Goal: Task Accomplishment & Management: Use online tool/utility

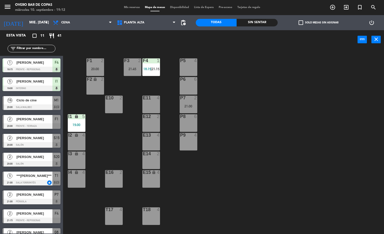
click at [230, 126] on div "P5 4 F1 2 20:00 F3 2 21:45 F4 1 18:15 | 21:15 P6 6 F2 lock 2 P7 2 21:00 E10 2 E…" at bounding box center [225, 141] width 317 height 185
click at [151, 24] on span "Planta Alta" at bounding box center [146, 22] width 64 height 11
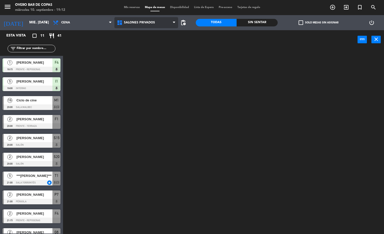
click at [154, 55] on ng-component "menu Overo Bar [PERSON_NAME] miércoles 10. septiembre - 19:12 Mis reservas Mapa…" at bounding box center [192, 117] width 384 height 234
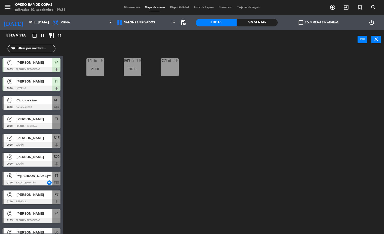
click at [274, 128] on div "T1 lock 5 21:00 M1 lock_open 16 20:00 C1 lock 16" at bounding box center [225, 141] width 317 height 185
click at [29, 83] on span "[PERSON_NAME]" at bounding box center [34, 81] width 36 height 5
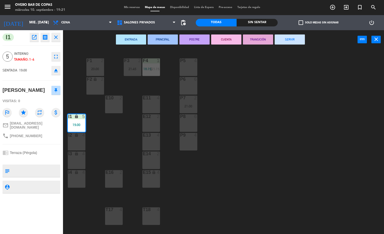
click at [324, 133] on div "P5 4 F1 2 20:00 F3 2 21:45 F4 1 18:15 | 21:15 P6 6 F2 lock 2 P7 2 21:00 E10 2 E…" at bounding box center [225, 141] width 317 height 185
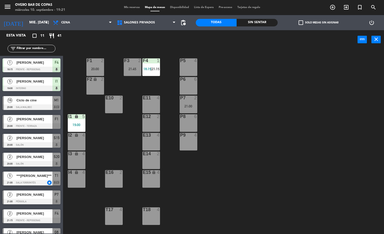
click at [332, 118] on div "P5 4 F1 2 20:00 F3 2 21:45 F4 1 18:15 | 21:15 P6 6 F2 lock 2 P7 2 21:00 E10 2 E…" at bounding box center [225, 141] width 317 height 185
click at [141, 22] on span "Salones Privados" at bounding box center [139, 23] width 31 height 4
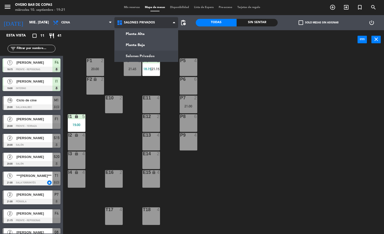
click at [151, 43] on ng-component "menu Overo Bar [PERSON_NAME] miércoles 10. septiembre - 19:21 Mis reservas Mapa…" at bounding box center [192, 117] width 384 height 234
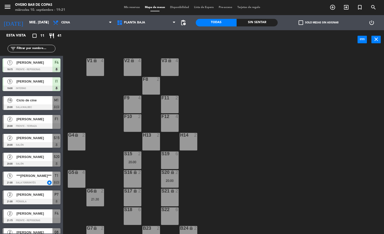
click at [169, 182] on div "20:00" at bounding box center [170, 181] width 18 height 4
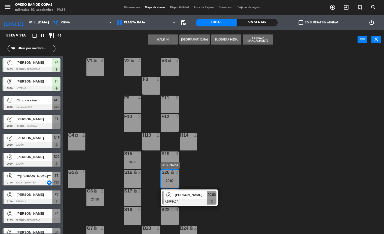
click at [170, 160] on div "S19 6" at bounding box center [170, 161] width 18 height 18
click at [275, 165] on div "V1 lock 4 V2 lock 4 V3 lock 4 F8 2 F9 4 F11 2 F10 2 F12 4 G4 lock 2 H13 2 H14 2…" at bounding box center [225, 141] width 317 height 185
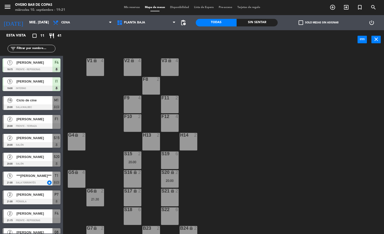
click at [168, 178] on div "S20 lock 2 20:00" at bounding box center [170, 179] width 18 height 18
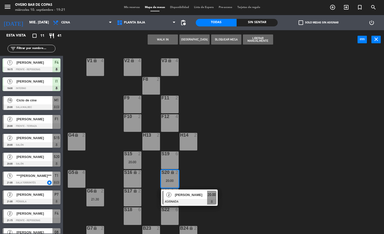
click at [181, 197] on span "[PERSON_NAME]" at bounding box center [191, 194] width 32 height 5
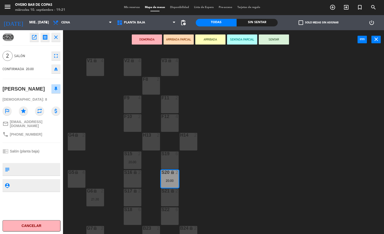
click at [169, 200] on div "S21 lock 2" at bounding box center [170, 198] width 18 height 18
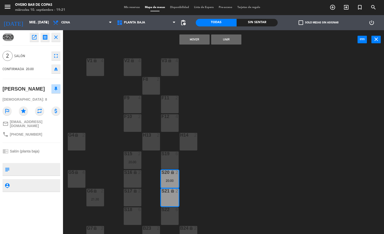
click at [190, 42] on button "Mover" at bounding box center [194, 39] width 30 height 10
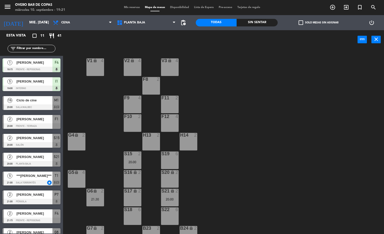
click at [258, 127] on div "V1 lock 4 V2 lock 4 V3 lock 4 F8 2 F9 4 F11 2 F10 2 F12 4 G4 lock 2 H13 2 H14 2…" at bounding box center [225, 141] width 317 height 185
click at [169, 177] on div "S20 lock 2" at bounding box center [170, 179] width 18 height 18
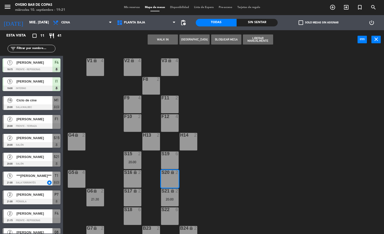
click at [157, 37] on button "WALK IN" at bounding box center [163, 39] width 30 height 10
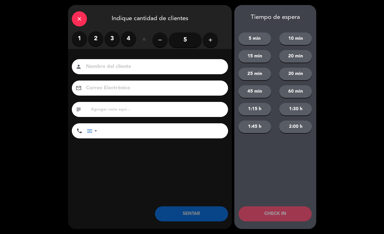
click at [98, 45] on label "2" at bounding box center [95, 38] width 15 height 15
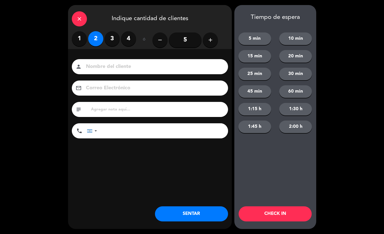
click at [187, 221] on button "SENTAR" at bounding box center [191, 213] width 73 height 15
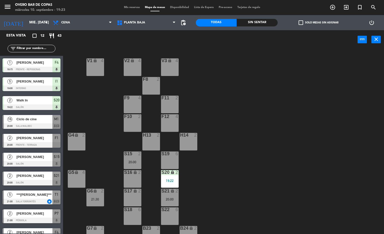
click at [298, 128] on div "V1 lock 4 V2 lock 4 V3 lock 4 F8 2 F9 4 F11 2 F10 2 F12 4 G4 lock 2 H13 2 H14 2…" at bounding box center [225, 141] width 317 height 185
click at [154, 21] on span "Planta Baja" at bounding box center [146, 22] width 64 height 11
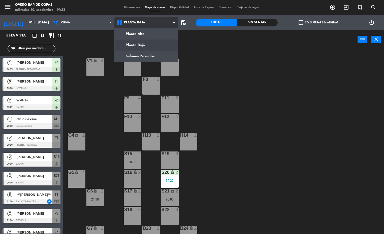
click at [149, 56] on ng-component "menu Overo Bar [PERSON_NAME] miércoles 10. septiembre - 19:23 Mis reservas Mapa…" at bounding box center [192, 117] width 384 height 234
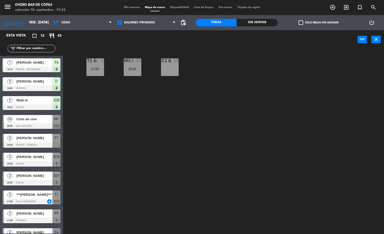
click at [262, 128] on div "T1 lock 5 21:00 M1 lock_open 16 20:00 C1 lock 16" at bounding box center [225, 141] width 317 height 185
click at [279, 144] on div "T1 lock 5 21:00 M1 lock_open 16 20:00 C1 lock 16" at bounding box center [225, 141] width 317 height 185
click at [35, 160] on span "[PERSON_NAME]" at bounding box center [34, 156] width 36 height 5
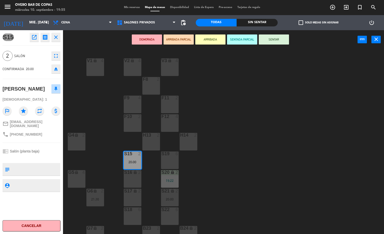
click at [203, 38] on button "ARRIBADA" at bounding box center [210, 39] width 30 height 10
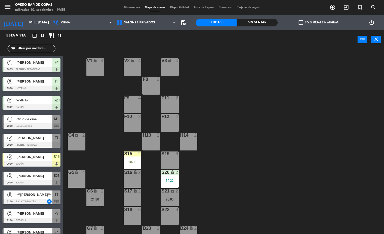
click at [286, 187] on div "V1 lock 4 V2 lock 4 V3 lock 4 F8 2 F9 4 F11 2 F10 2 F12 4 G4 lock 2 H13 2 H14 2…" at bounding box center [225, 141] width 317 height 185
click at [292, 95] on div "V1 lock 4 V2 lock 4 V3 lock 4 F8 2 F9 4 F11 2 F10 2 F12 4 G4 lock 2 H13 2 H14 2…" at bounding box center [225, 141] width 317 height 185
click at [312, 127] on div "V1 lock 4 V2 lock 4 V3 lock 4 F8 2 F9 4 F11 2 F10 2 F12 4 G4 lock 2 H13 2 H14 2…" at bounding box center [225, 141] width 317 height 185
click at [135, 182] on div "S16 lock 2" at bounding box center [133, 179] width 18 height 18
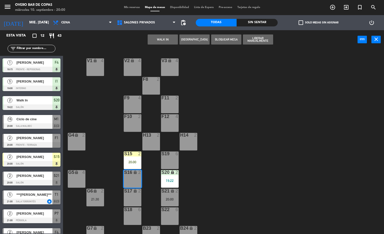
click at [132, 158] on div "S15 2 20:00" at bounding box center [133, 161] width 18 height 18
click at [162, 39] on button "Mover" at bounding box center [163, 39] width 30 height 10
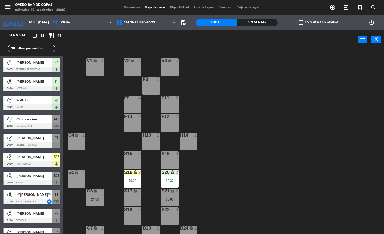
click at [282, 165] on div "V1 lock 4 V2 lock 4 V3 lock 4 F8 2 F9 4 F11 2 F10 2 F12 4 G4 lock 2 H13 2 H14 2…" at bounding box center [225, 141] width 317 height 185
click at [132, 176] on div "S16 lock 2 20:00" at bounding box center [133, 179] width 18 height 18
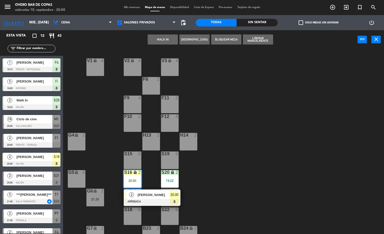
click at [153, 200] on div at bounding box center [152, 202] width 54 height 6
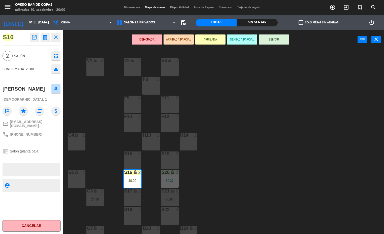
click at [281, 41] on button "SENTAR" at bounding box center [274, 39] width 30 height 10
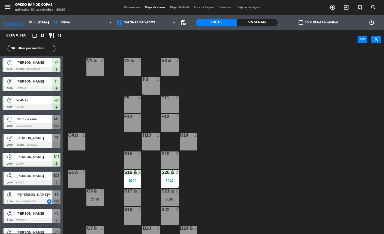
click at [307, 123] on div "V1 lock 4 V2 lock 4 V3 lock 4 F8 2 F9 4 F11 2 F10 2 F12 4 G4 lock 2 H13 2 H14 2…" at bounding box center [225, 141] width 317 height 185
click at [291, 156] on div "V1 lock 4 V2 lock 4 V3 lock 4 F8 2 F9 4 F11 2 F10 2 F12 4 G4 lock 2 H13 2 H14 2…" at bounding box center [225, 141] width 317 height 185
click at [282, 120] on div "V1 lock 4 V2 lock 4 V3 lock 4 F8 2 F9 4 F11 2 F10 2 F12 4 G4 lock 2 H13 2 H14 2…" at bounding box center [225, 141] width 317 height 185
click at [41, 176] on span "[PERSON_NAME]" at bounding box center [34, 175] width 36 height 5
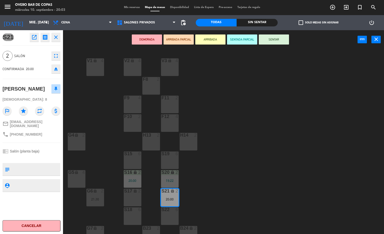
click at [210, 39] on button "ARRIBADA" at bounding box center [210, 39] width 30 height 10
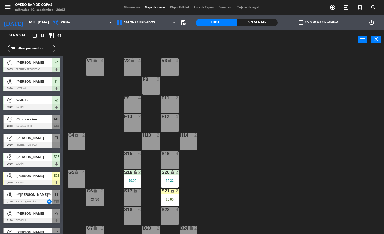
click at [292, 120] on div "V1 lock 4 V2 lock 4 V3 lock 4 F8 2 F9 4 F11 2 F10 2 F12 4 G4 lock 2 H13 2 H14 2…" at bounding box center [225, 141] width 317 height 185
click at [278, 114] on div "V1 lock 4 V2 lock 4 V3 lock 4 F8 2 F9 4 F11 2 F10 2 F12 4 G4 lock 2 H13 2 H14 2…" at bounding box center [225, 141] width 317 height 185
click at [270, 117] on div "V1 lock 4 V2 lock 4 V3 lock 4 F8 2 F9 4 F11 2 F10 2 F12 4 G4 lock 2 H13 2 H14 2…" at bounding box center [225, 141] width 317 height 185
click at [45, 139] on span "[PERSON_NAME]" at bounding box center [34, 137] width 36 height 5
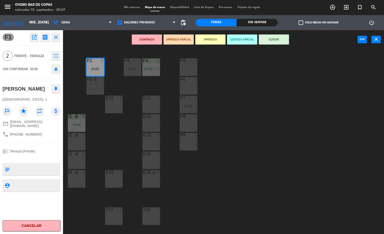
click at [212, 39] on button "ARRIBADA" at bounding box center [210, 39] width 30 height 10
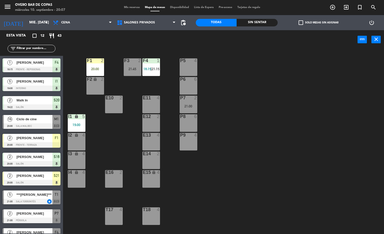
click at [303, 77] on div "P5 4 F1 2 20:00 F3 2 21:45 F4 1 18:15 | 21:15 P6 6 F2 lock 2 P7 2 21:00 E10 2 E…" at bounding box center [225, 141] width 317 height 185
click at [281, 140] on div "P5 4 F1 2 20:00 F3 2 21:45 F4 1 18:15 | 21:15 P6 6 F2 lock 2 P7 2 21:00 E10 2 E…" at bounding box center [225, 141] width 317 height 185
click at [283, 141] on div "P5 4 F1 2 20:00 F3 2 21:45 F4 1 18:15 | 21:15 P6 6 F2 lock 2 P7 2 21:00 E10 2 E…" at bounding box center [225, 141] width 317 height 185
click at [287, 133] on div "P5 4 F1 2 20:00 F3 2 21:45 F4 1 18:15 | 21:15 P6 6 F2 lock 2 P7 2 21:00 E10 2 E…" at bounding box center [225, 141] width 317 height 185
click at [51, 176] on span "[PERSON_NAME]" at bounding box center [34, 175] width 36 height 5
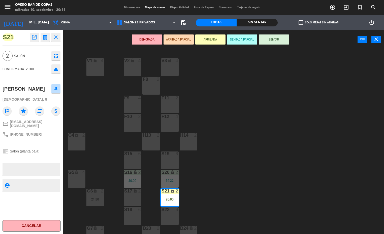
click at [132, 192] on div "lock" at bounding box center [132, 191] width 8 height 5
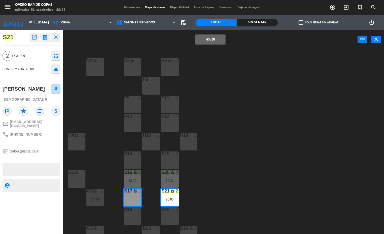
click at [223, 39] on button "Mover" at bounding box center [210, 39] width 30 height 10
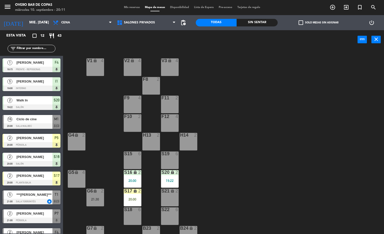
click at [279, 164] on div "V1 lock 4 V2 lock 4 V3 lock 4 F8 2 F9 4 F11 2 F10 2 F12 4 G4 lock 2 H13 2 H14 2…" at bounding box center [225, 141] width 317 height 185
click at [141, 199] on div "20:00" at bounding box center [133, 200] width 18 height 4
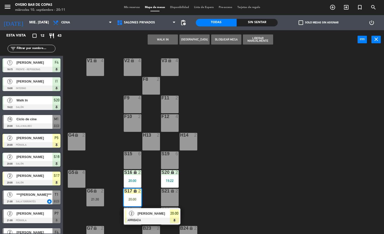
click at [156, 215] on span "[PERSON_NAME]" at bounding box center [153, 213] width 32 height 5
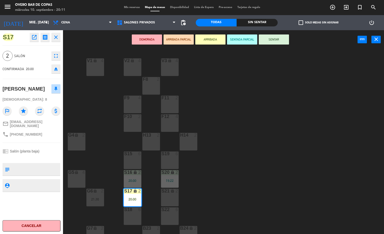
click at [279, 43] on button "SENTAR" at bounding box center [274, 39] width 30 height 10
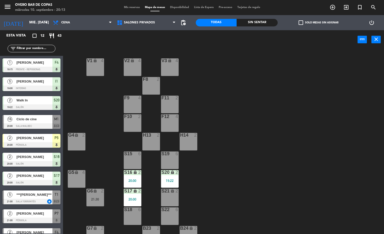
click at [286, 95] on div "V1 lock 4 V2 lock 4 V3 lock 4 F8 2 F9 4 F11 2 F10 2 F12 4 G4 lock 2 H13 2 H14 2…" at bounding box center [225, 141] width 317 height 185
click at [295, 134] on div "V1 lock 4 V2 lock 4 V3 lock 4 F8 2 F9 4 F11 2 F10 2 F12 4 G4 lock 2 H13 2 H14 2…" at bounding box center [225, 141] width 317 height 185
click at [273, 108] on div "V1 lock 4 V2 lock 4 V3 lock 4 F8 2 F9 4 F11 2 F10 2 F12 4 G4 lock 2 H13 2 H14 2…" at bounding box center [225, 141] width 317 height 185
click at [38, 48] on input "text" at bounding box center [35, 49] width 39 height 6
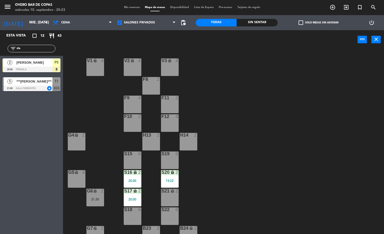
type input "d"
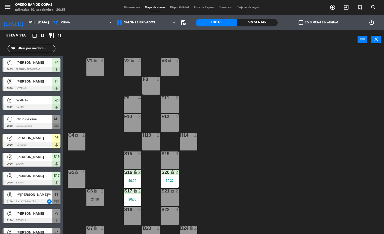
click at [328, 151] on div "V1 lock 4 V2 lock 4 V3 lock 4 F8 2 F9 4 F11 2 F10 2 F12 4 G4 lock 2 H13 2 H14 2…" at bounding box center [225, 141] width 317 height 185
